Goal: Navigation & Orientation: Find specific page/section

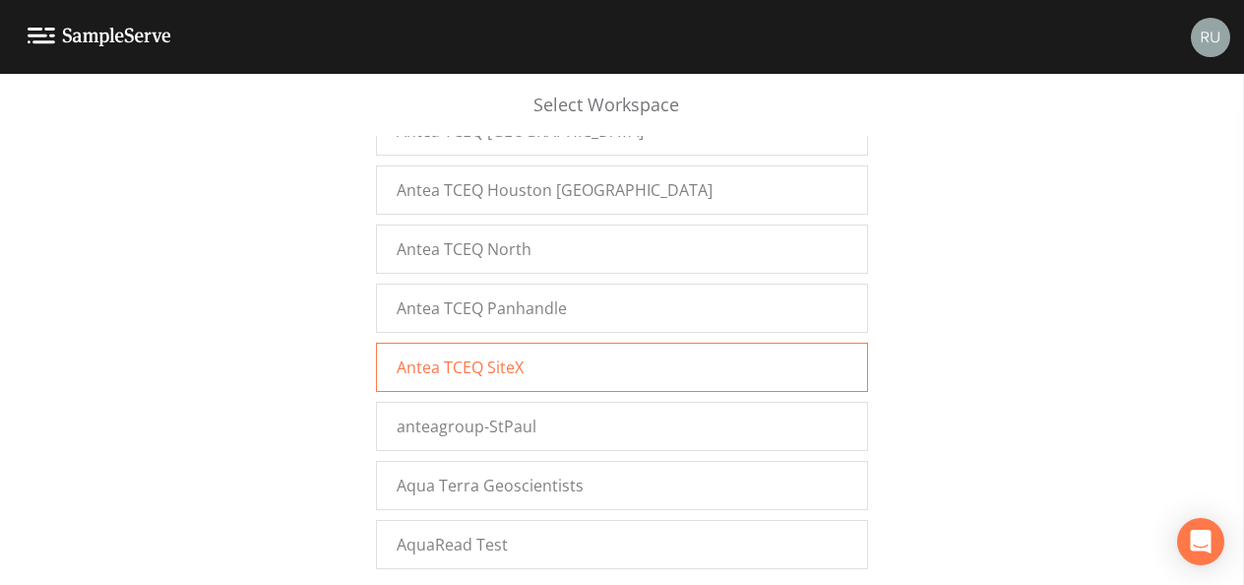
scroll to position [2559, 0]
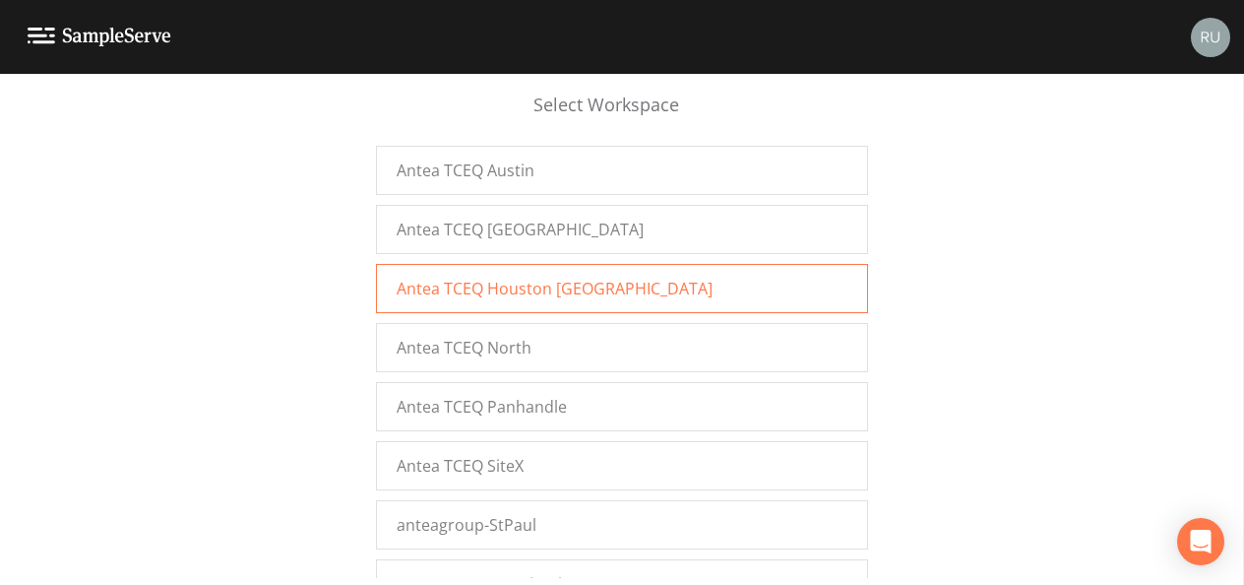
click at [507, 277] on span "Antea TCEQ Houston [GEOGRAPHIC_DATA]" at bounding box center [555, 289] width 316 height 24
